Goal: Use online tool/utility: Utilize a website feature to perform a specific function

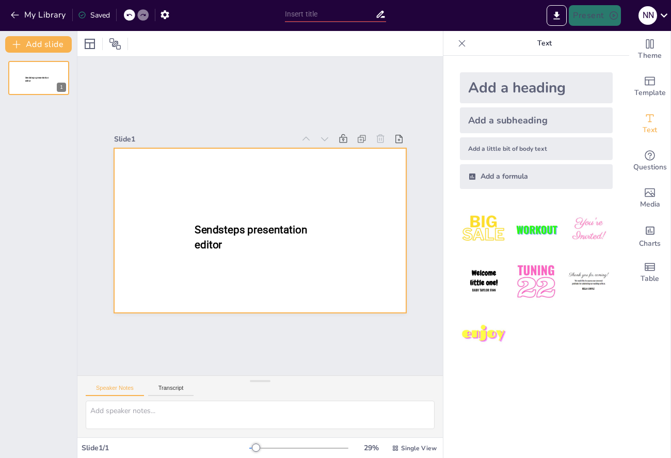
type input "New Sendsteps"
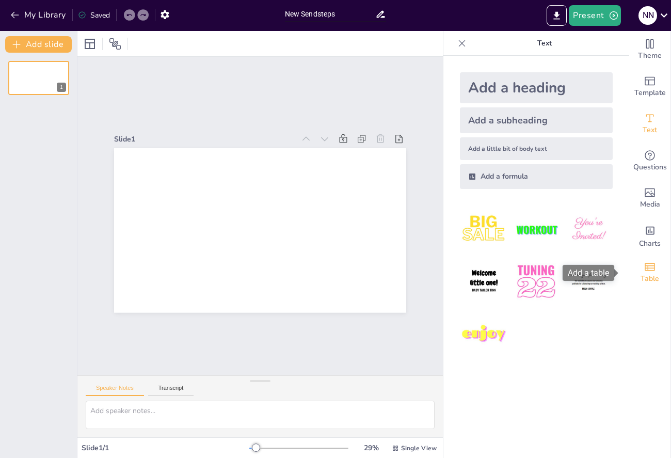
click at [645, 268] on icon "Add a table" at bounding box center [649, 267] width 12 height 12
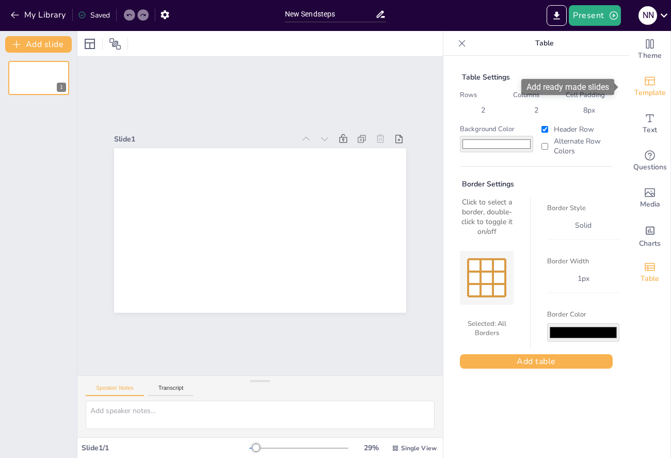
click at [643, 82] on icon "Add ready made slides" at bounding box center [649, 81] width 12 height 12
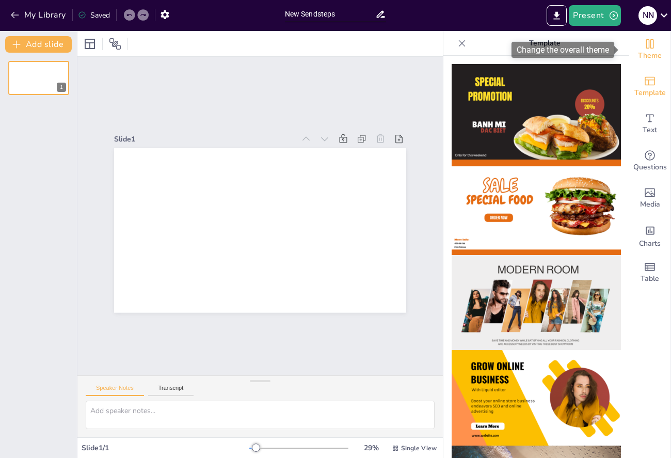
click at [646, 47] on icon "Change the overall theme" at bounding box center [650, 43] width 8 height 9
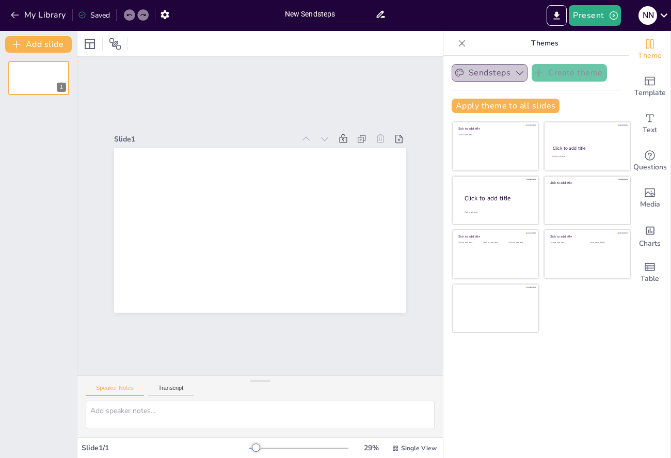
click at [514, 73] on icon "button" at bounding box center [519, 73] width 10 height 10
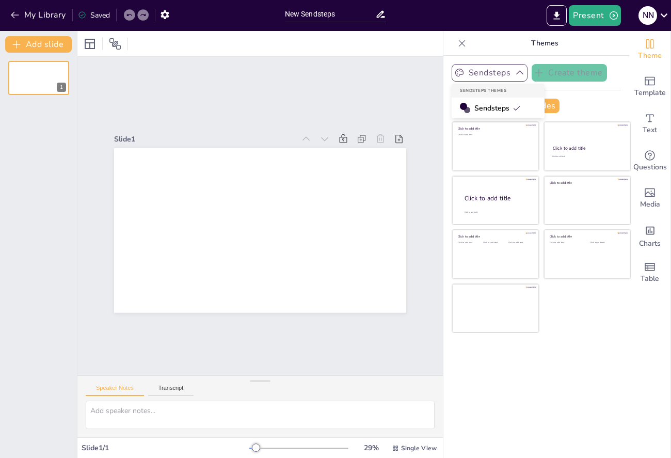
click at [517, 112] on div "Sendsteps" at bounding box center [498, 108] width 93 height 21
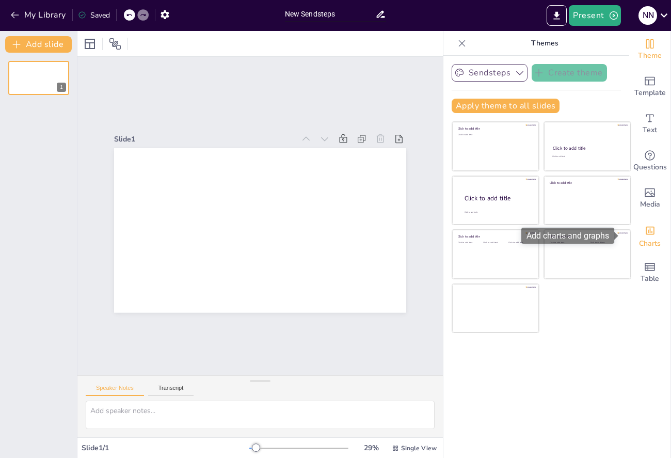
click at [644, 236] on icon "Add charts and graphs" at bounding box center [649, 230] width 11 height 11
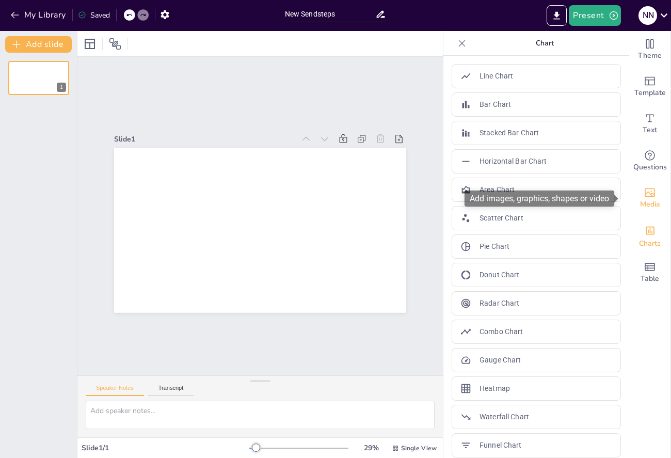
click at [644, 195] on icon "Add images, graphics, shapes or video" at bounding box center [649, 192] width 10 height 9
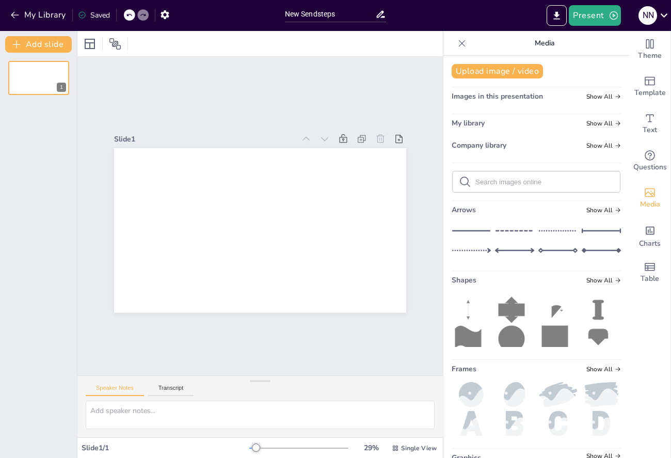
scroll to position [8, 0]
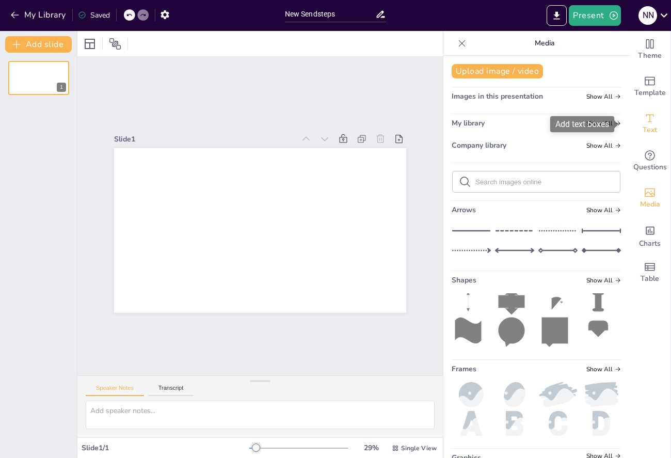
click at [646, 122] on icon "Add text boxes" at bounding box center [649, 118] width 12 height 12
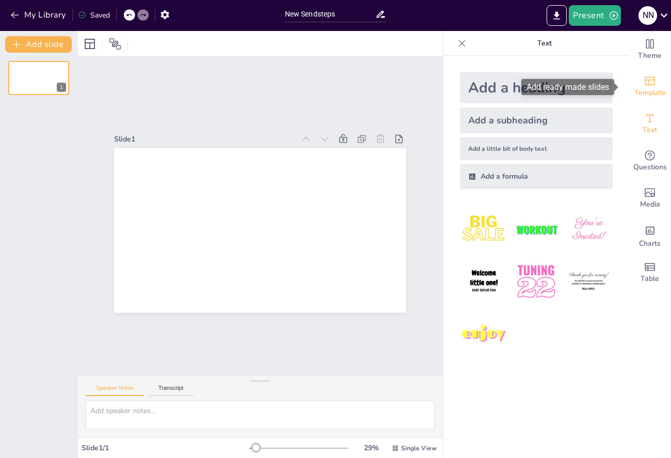
click at [646, 90] on span "Template" at bounding box center [649, 92] width 31 height 11
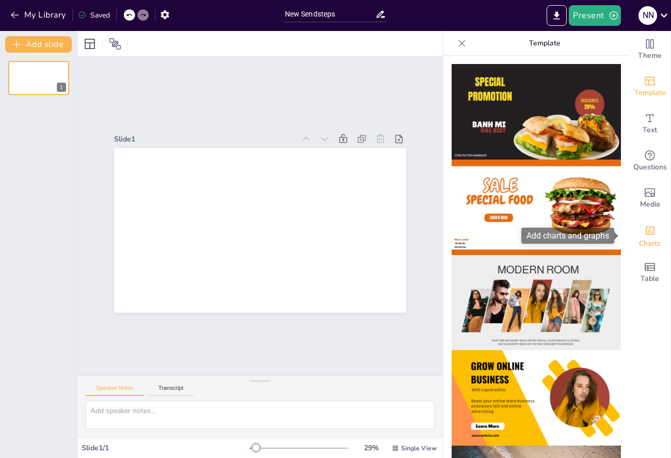
drag, startPoint x: 617, startPoint y: 167, endPoint x: 622, endPoint y: 233, distance: 65.7
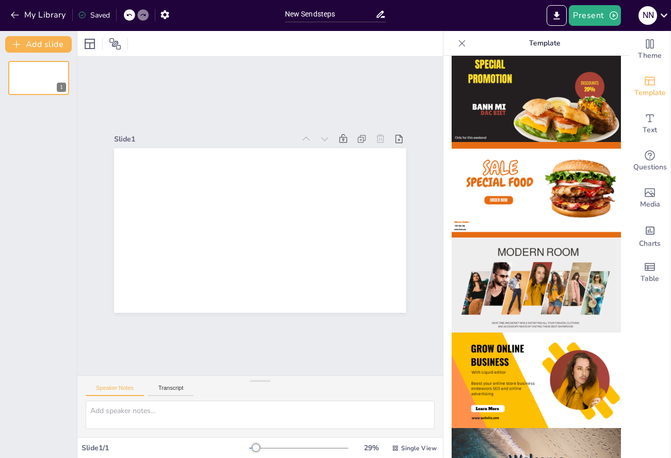
scroll to position [0, 0]
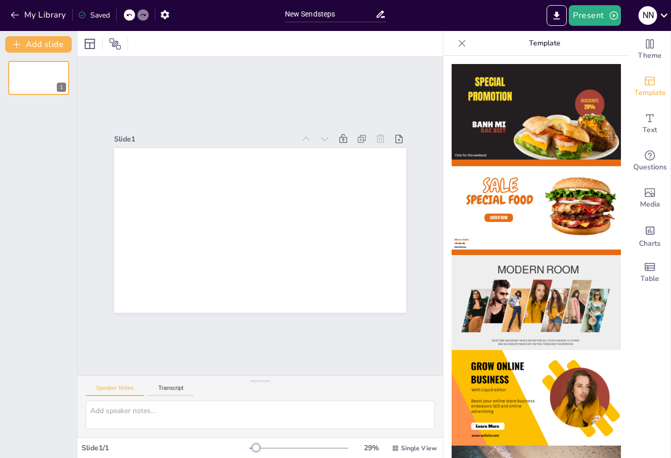
click at [459, 43] on icon at bounding box center [462, 43] width 7 height 7
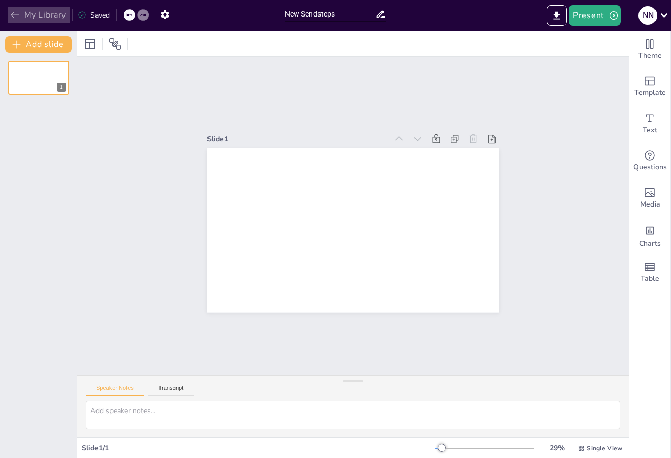
click at [19, 13] on icon "button" at bounding box center [15, 15] width 10 height 10
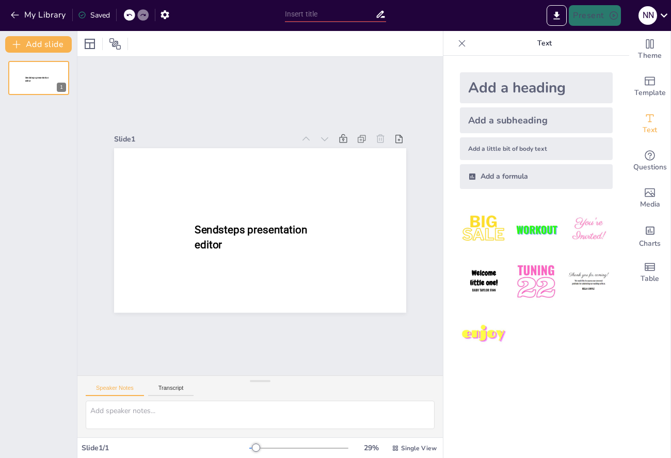
type input "New Sendsteps"
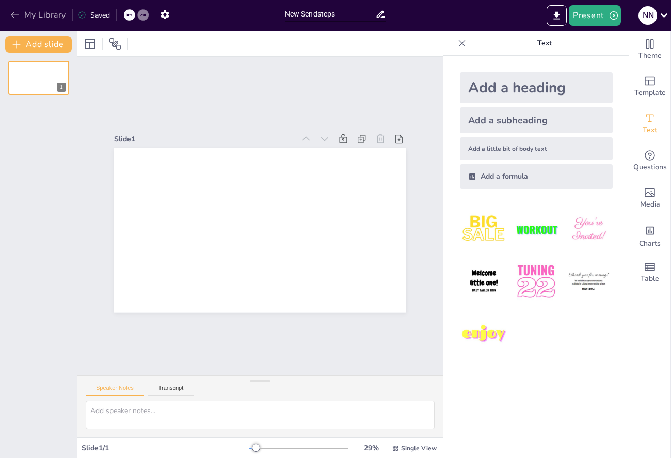
click at [13, 15] on icon "button" at bounding box center [15, 15] width 8 height 7
